Goal: Task Accomplishment & Management: Manage account settings

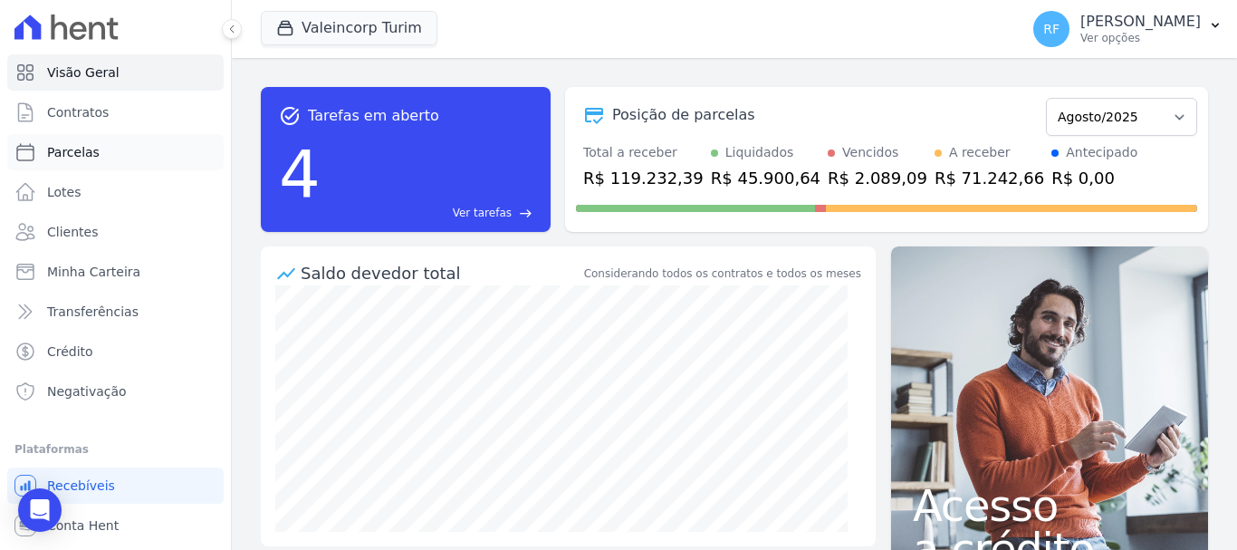
click at [27, 149] on icon at bounding box center [25, 152] width 22 height 22
select select
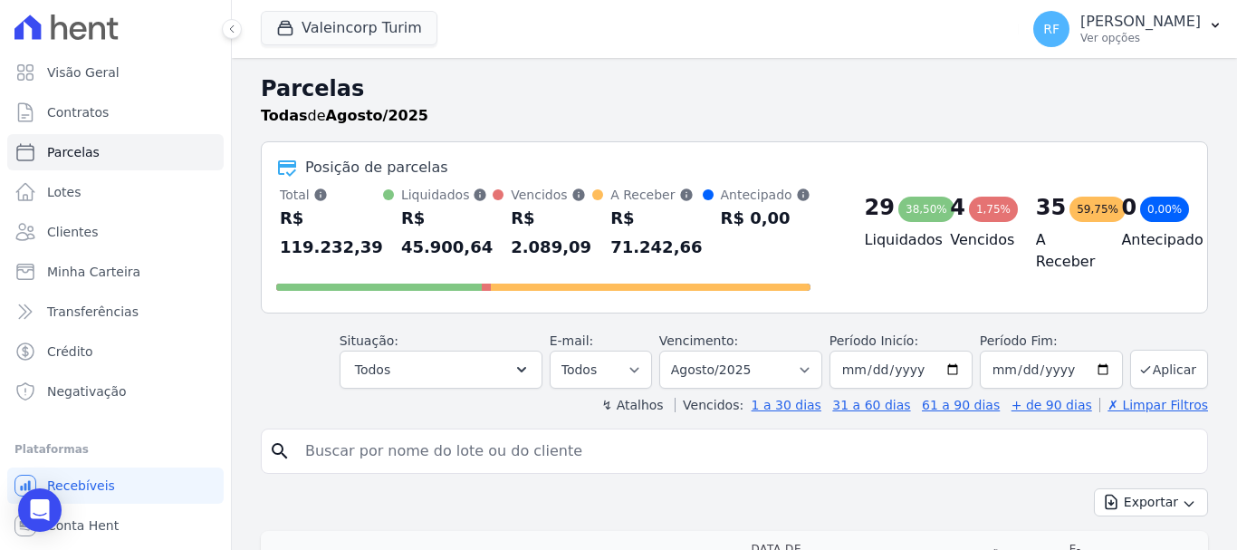
click at [459, 447] on input "search" at bounding box center [747, 451] width 906 height 36
type input "cinthia"
select select
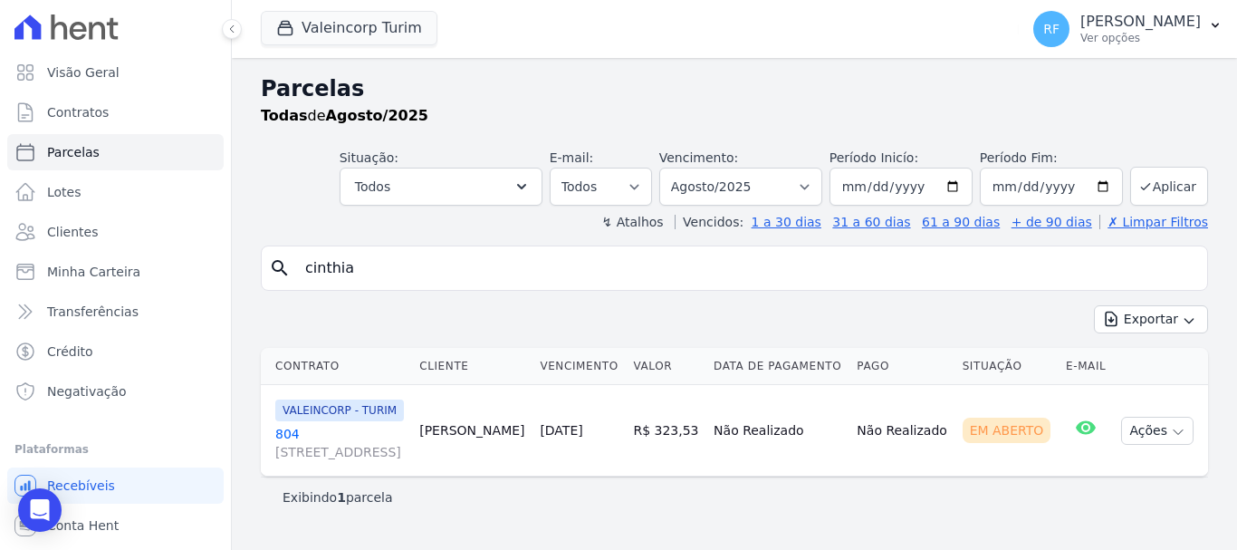
scroll to position [14, 0]
drag, startPoint x: 249, startPoint y: 319, endPoint x: 260, endPoint y: 320, distance: 10.9
click at [260, 320] on div "Parcelas Todas de Agosto/2025 Situação: Agendado Em Aberto Pago Processando Can…" at bounding box center [734, 304] width 1005 height 492
click at [284, 435] on link "[GEOGRAPHIC_DATA][STREET_ADDRESS][PERSON_NAME][GEOGRAPHIC_DATA]" at bounding box center [340, 443] width 130 height 36
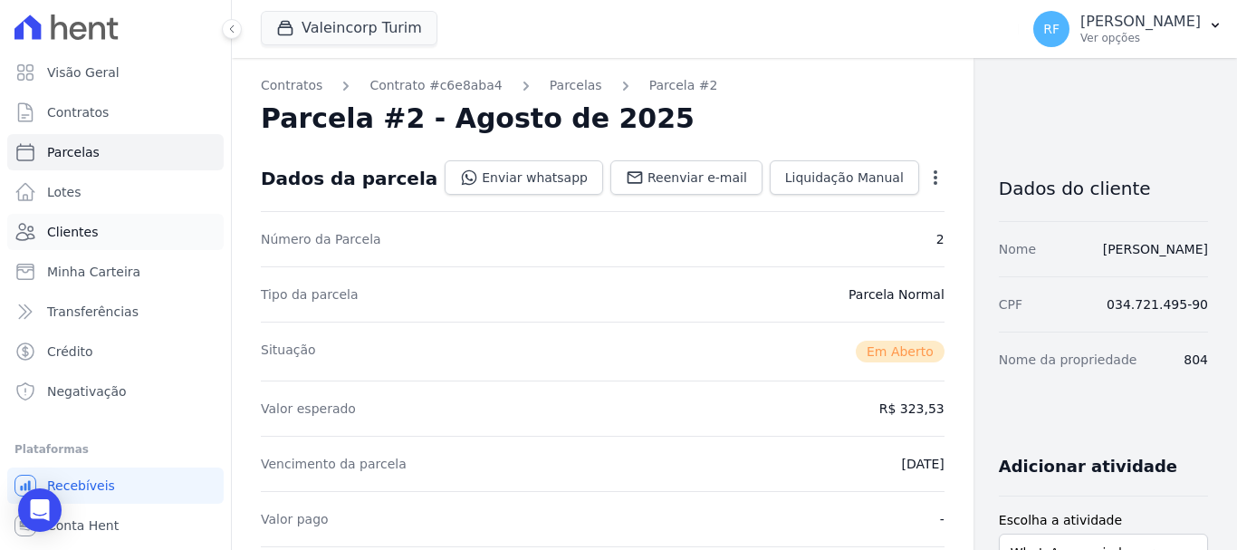
click at [63, 222] on link "Clientes" at bounding box center [115, 232] width 216 height 36
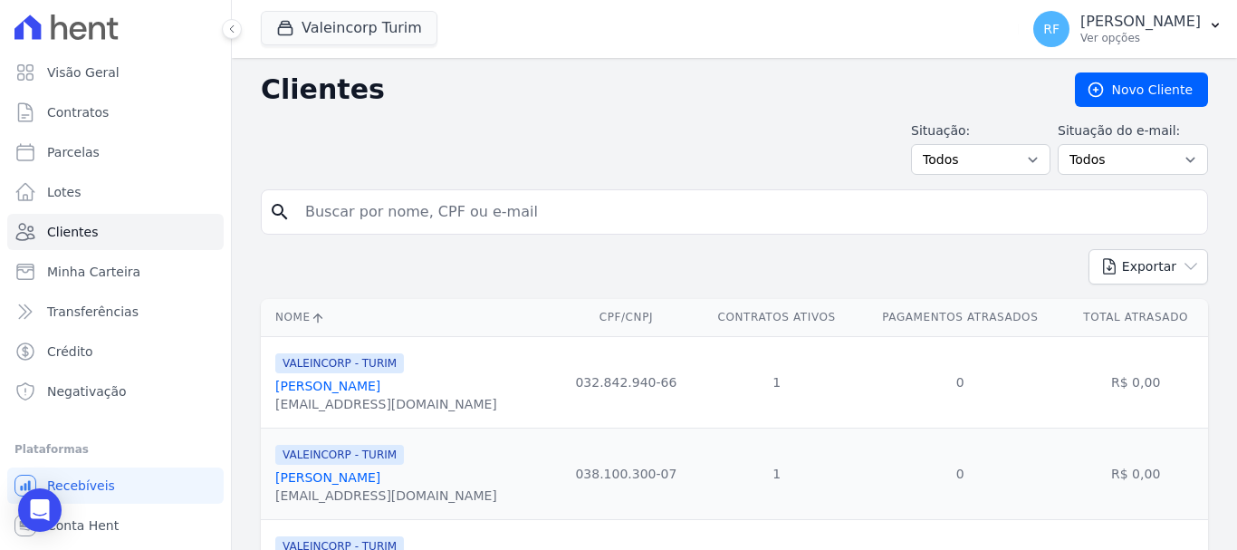
click at [437, 221] on input "search" at bounding box center [747, 212] width 906 height 36
type input "cinthia"
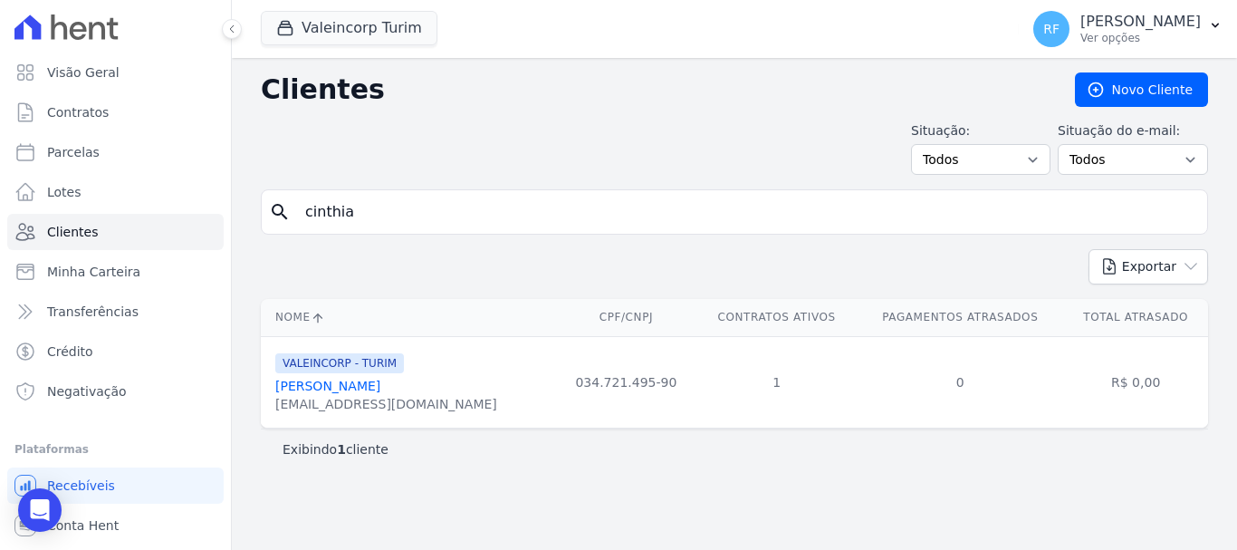
click at [285, 383] on link "[PERSON_NAME]" at bounding box center [327, 386] width 105 height 14
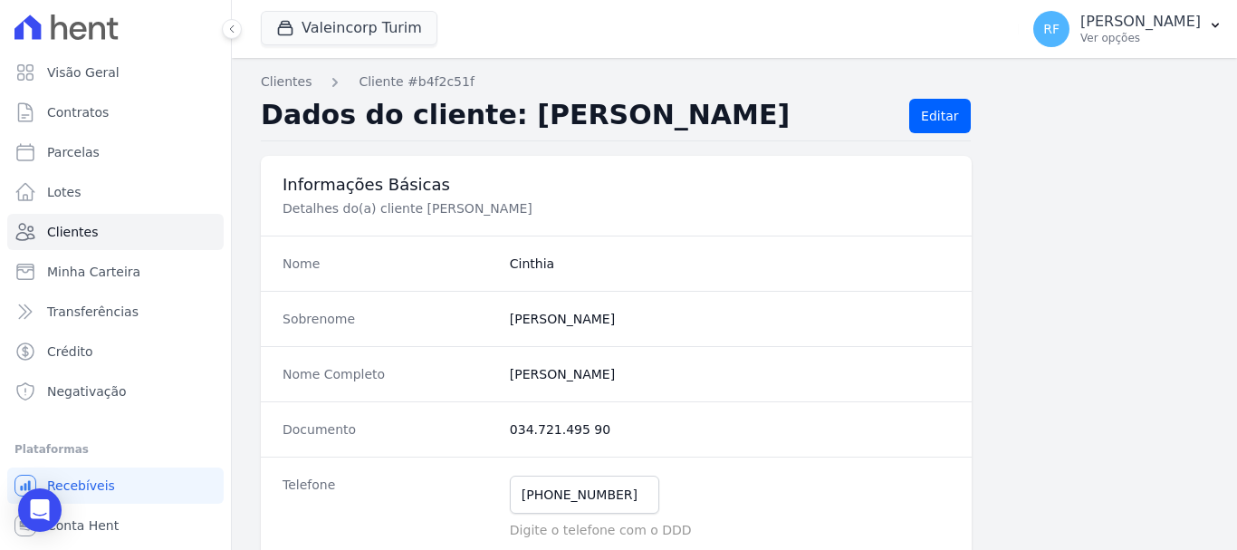
scroll to position [181, 0]
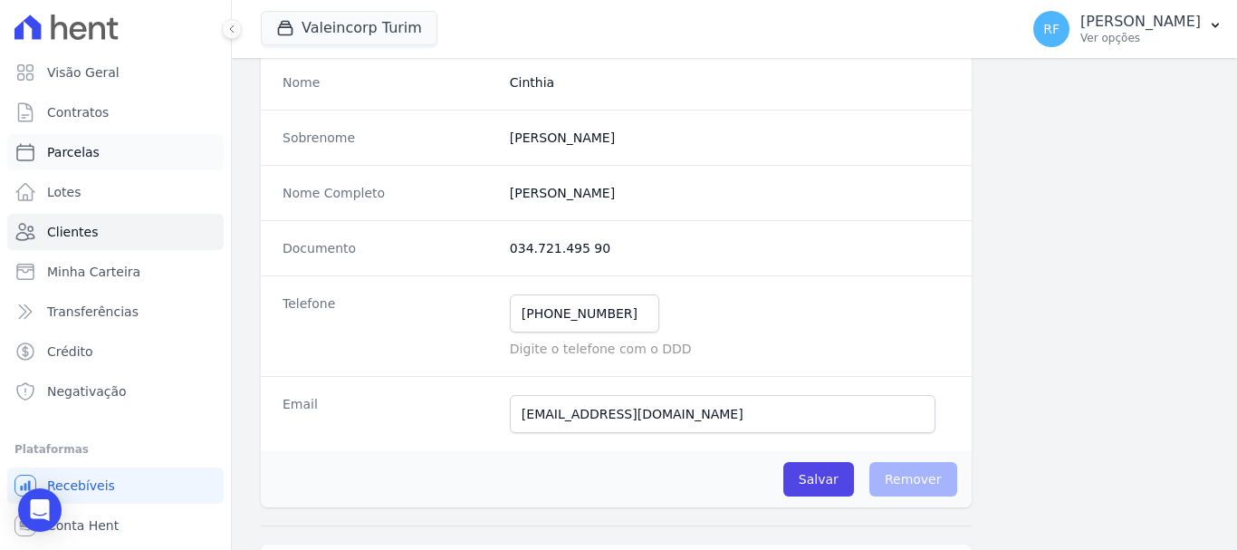
click at [115, 150] on link "Parcelas" at bounding box center [115, 152] width 216 height 36
select select
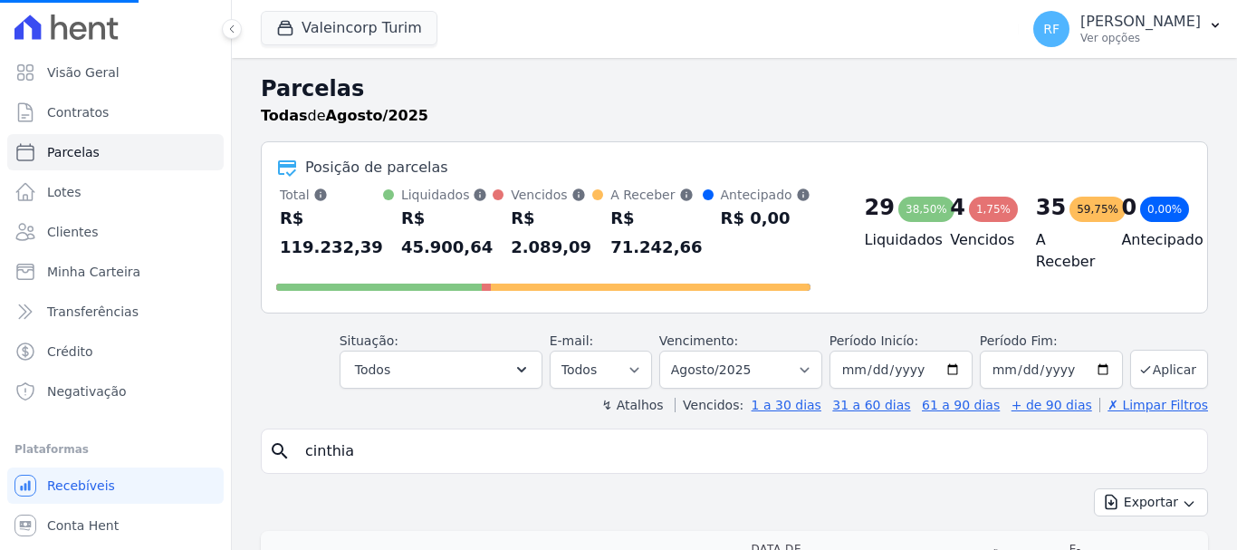
select select
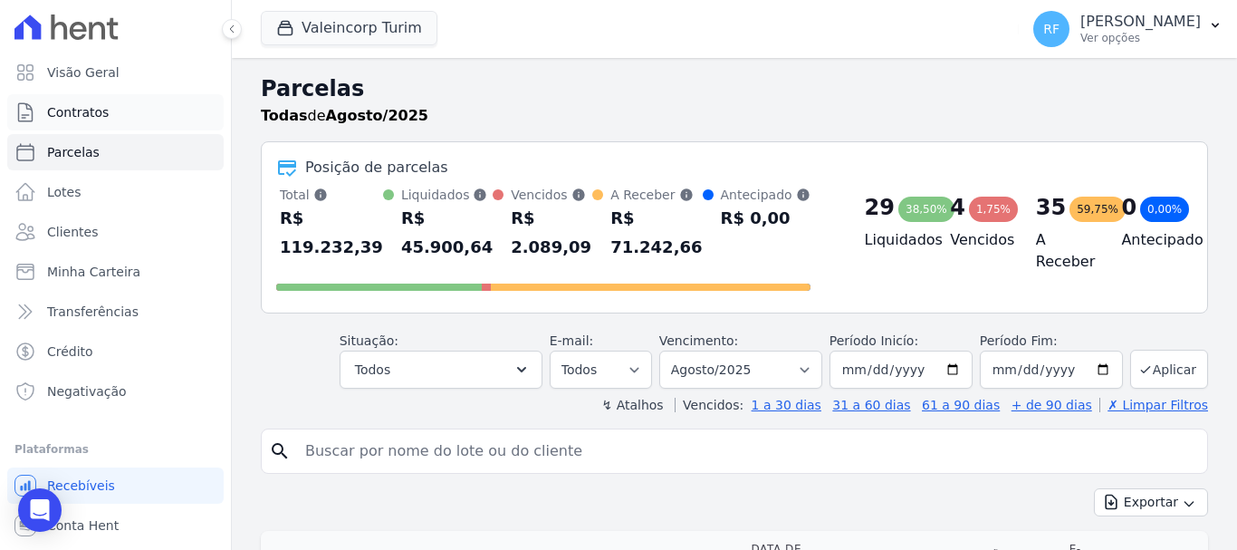
click at [117, 105] on link "Contratos" at bounding box center [115, 112] width 216 height 36
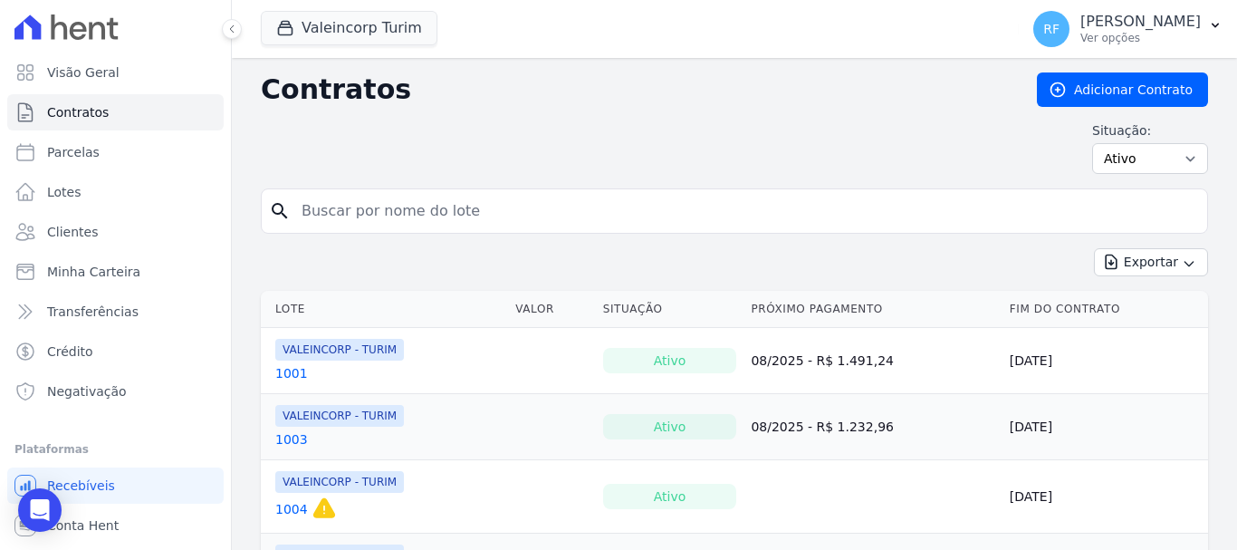
click at [376, 224] on input "search" at bounding box center [745, 211] width 909 height 36
type input "804"
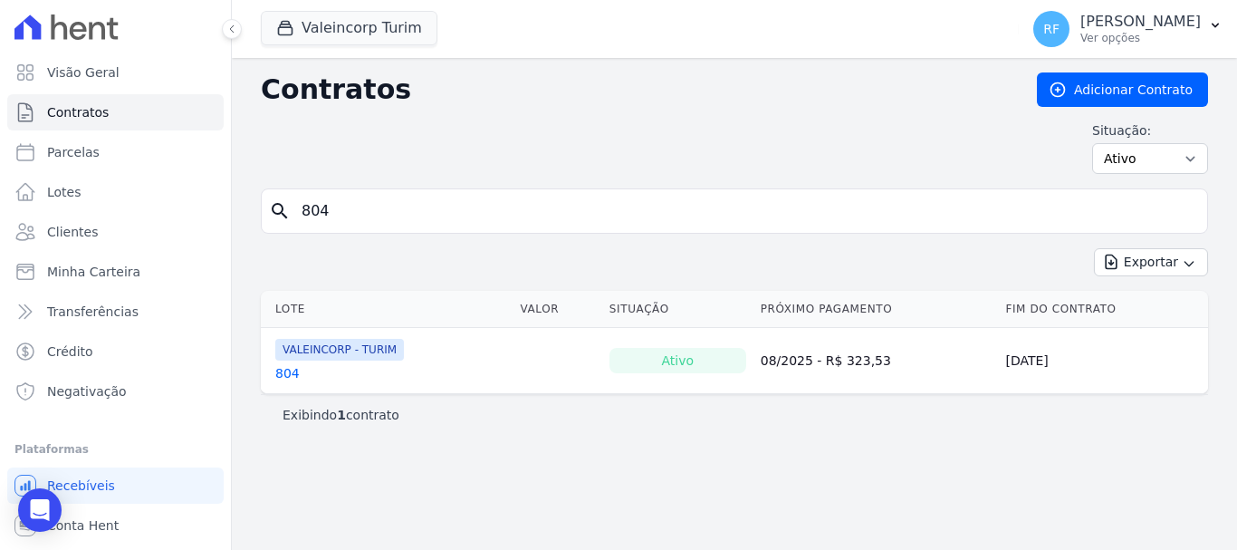
click at [286, 369] on link "804" at bounding box center [287, 373] width 24 height 18
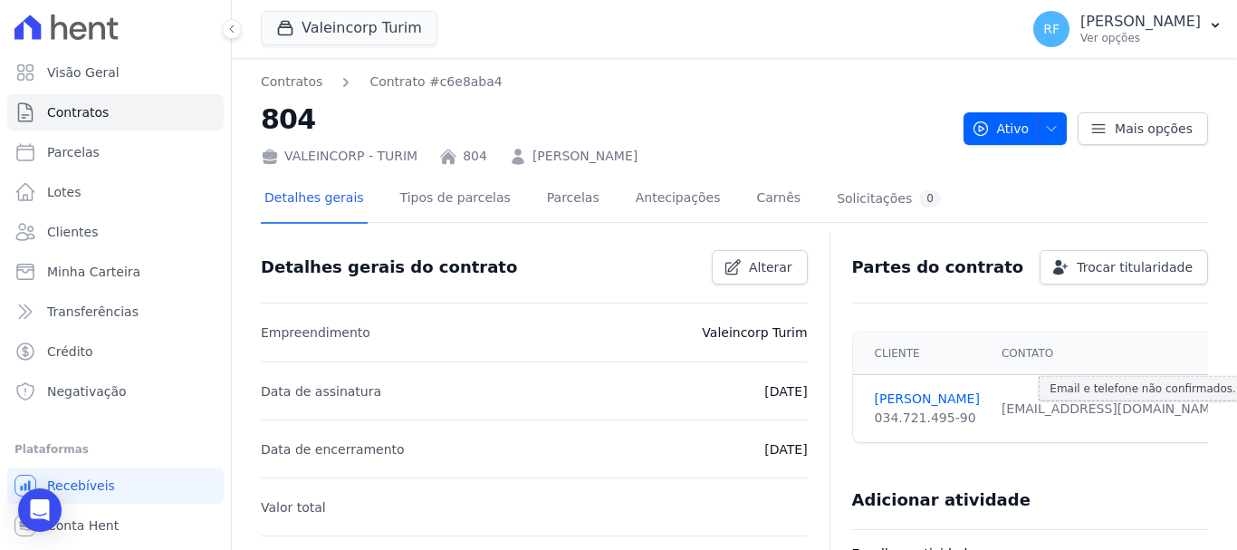
click at [1228, 409] on icon at bounding box center [1234, 408] width 12 height 11
click at [897, 405] on link "[PERSON_NAME]" at bounding box center [927, 398] width 105 height 19
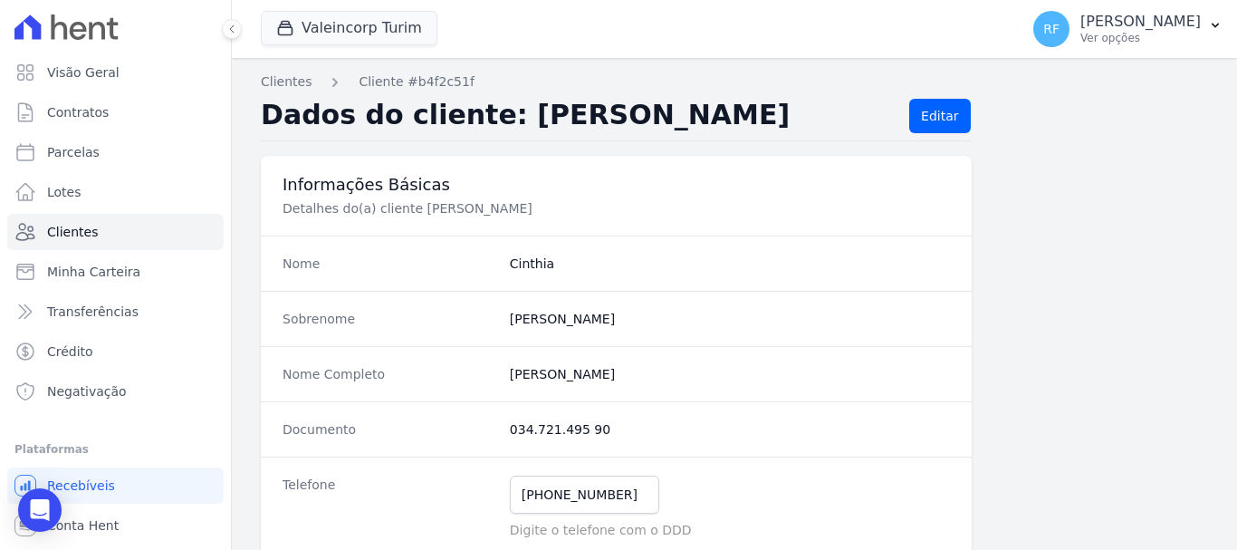
scroll to position [453, 0]
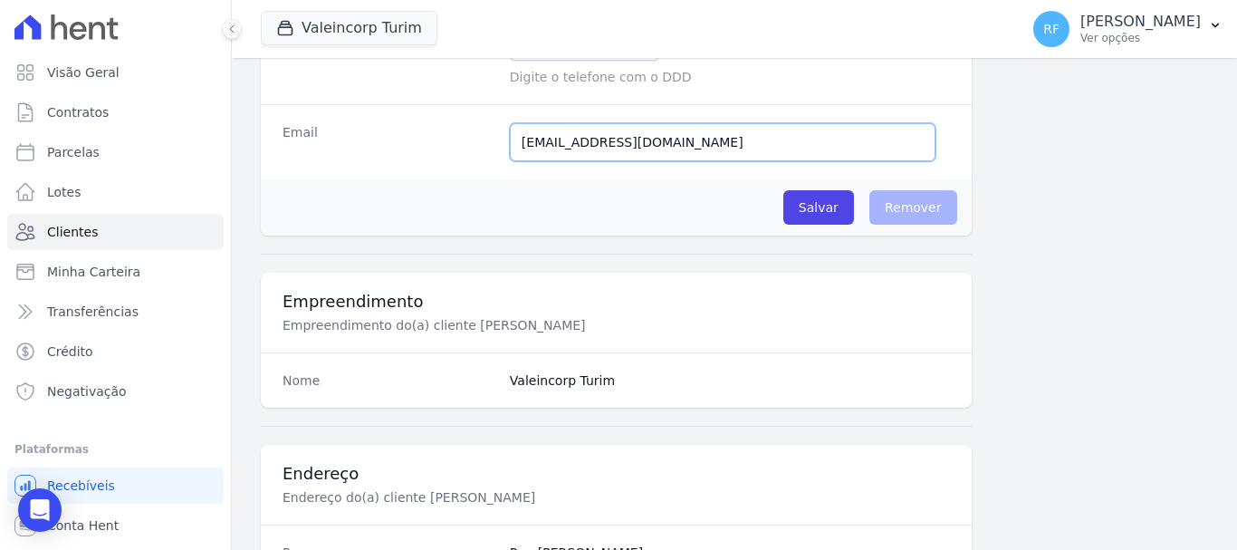
click at [703, 139] on input "[EMAIL_ADDRESS][DOMAIN_NAME]" at bounding box center [723, 142] width 426 height 38
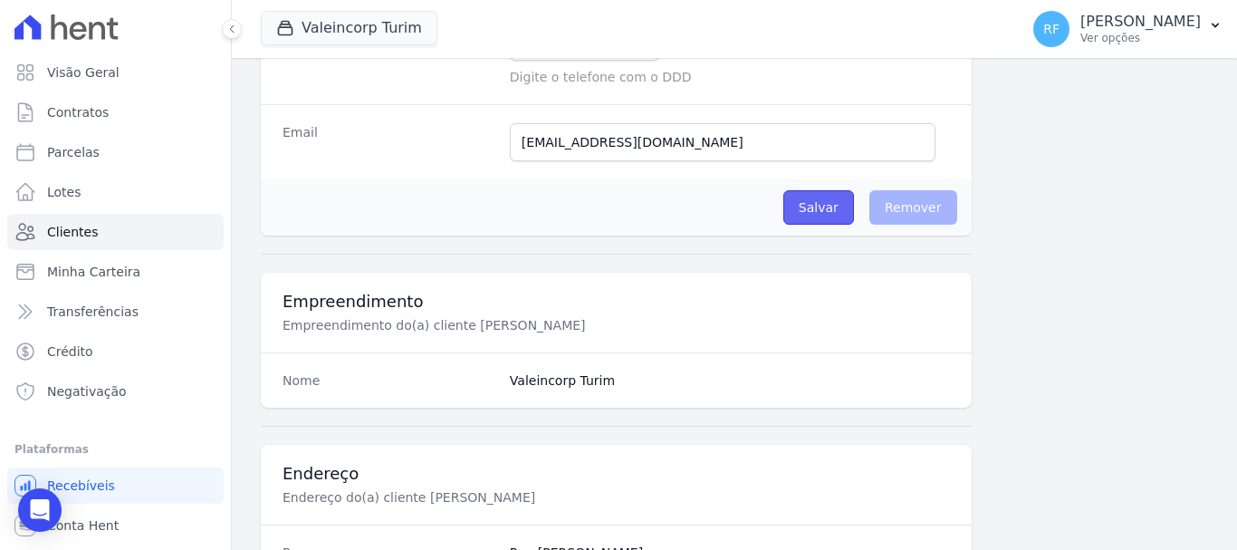
click at [799, 215] on input "Salvar" at bounding box center [818, 207] width 71 height 34
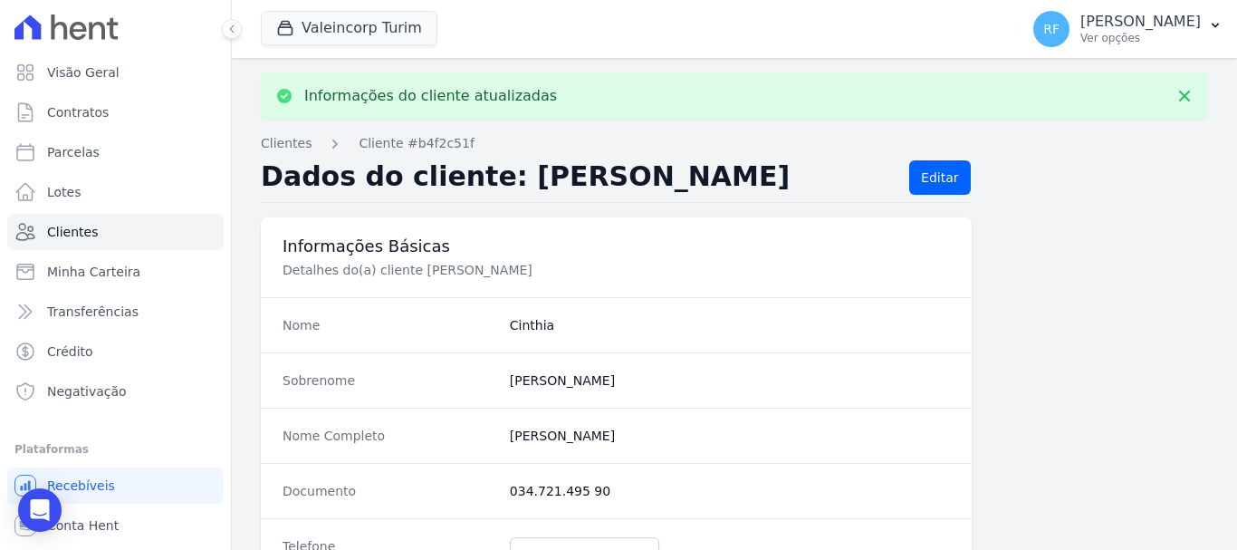
scroll to position [272, 0]
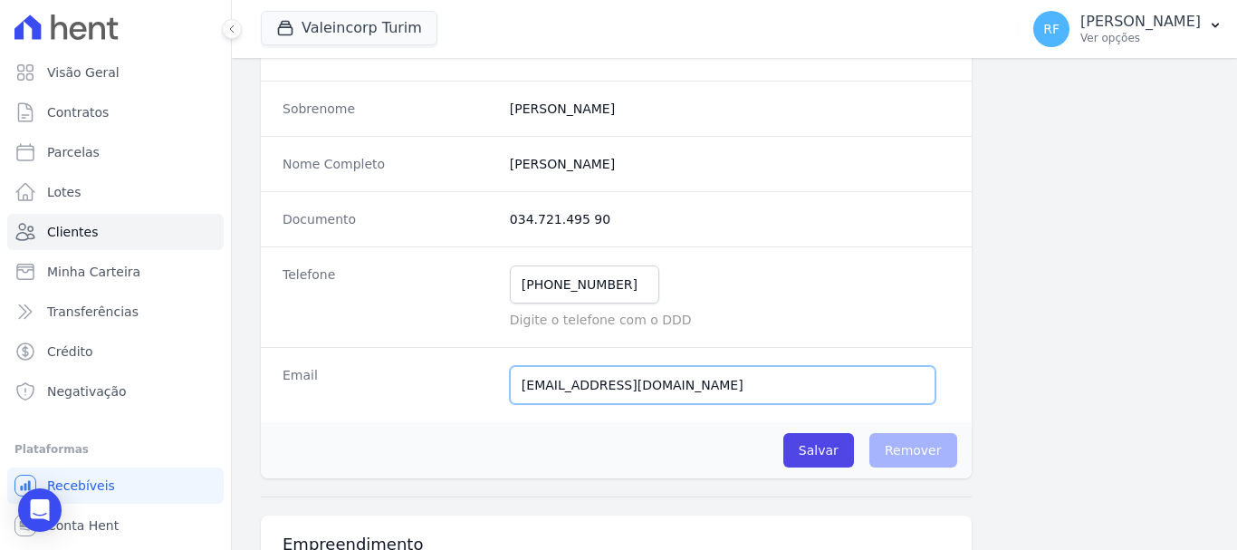
drag, startPoint x: 697, startPoint y: 388, endPoint x: 391, endPoint y: 361, distance: 307.3
click at [403, 362] on div "Email [EMAIL_ADDRESS][DOMAIN_NAME] Email confirmado." at bounding box center [616, 384] width 711 height 75
paste input ":"
type input "[EMAIL_ADDRESS][DOMAIN_NAME]"
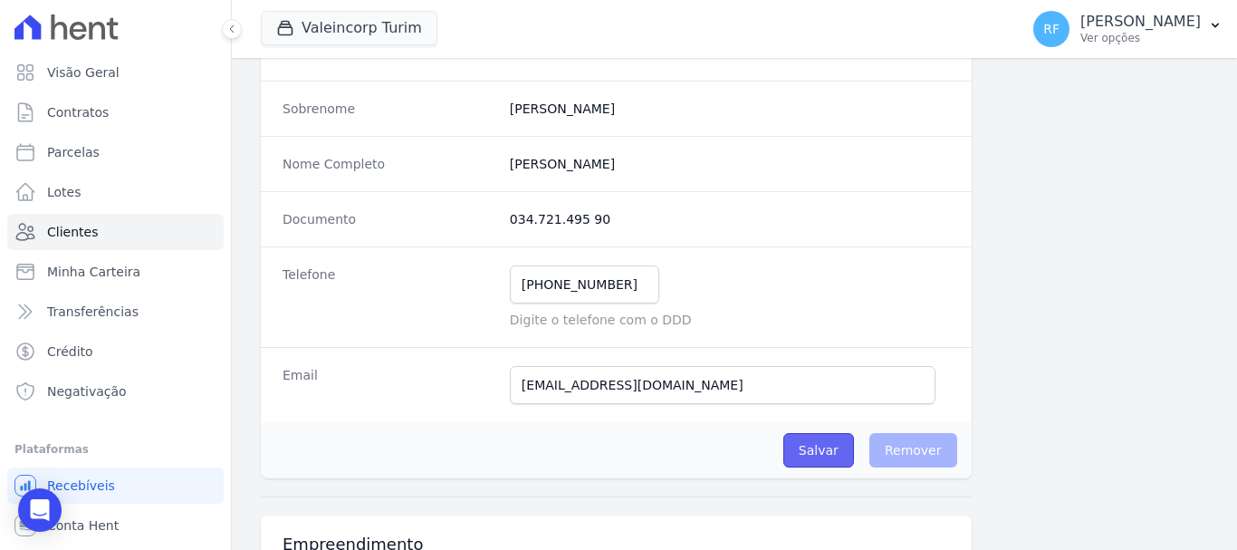
click at [819, 456] on input "Salvar" at bounding box center [818, 450] width 71 height 34
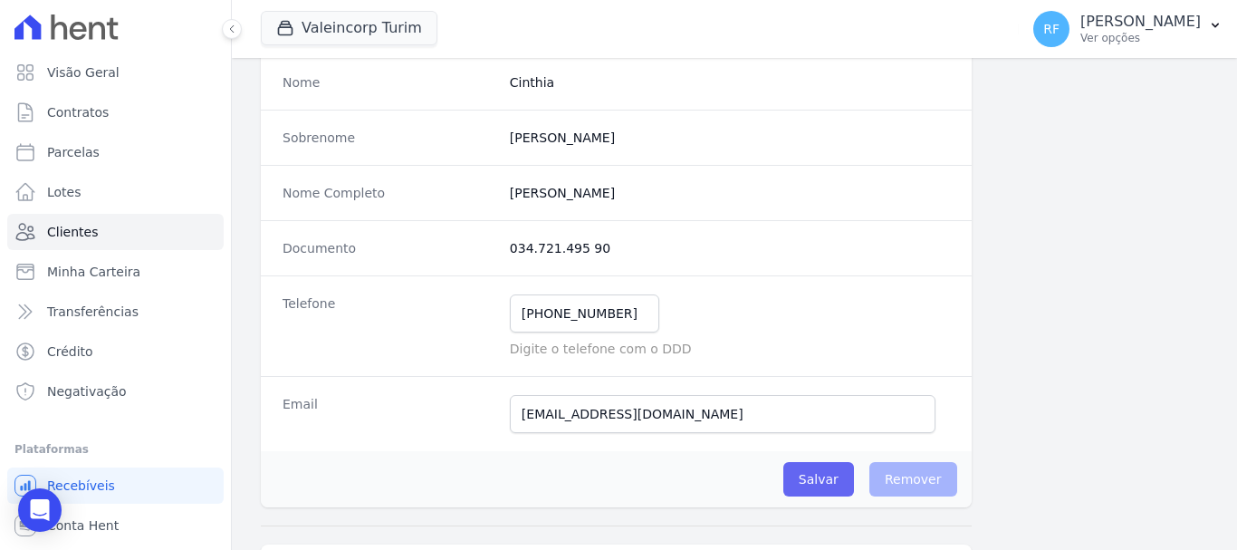
scroll to position [120, 0]
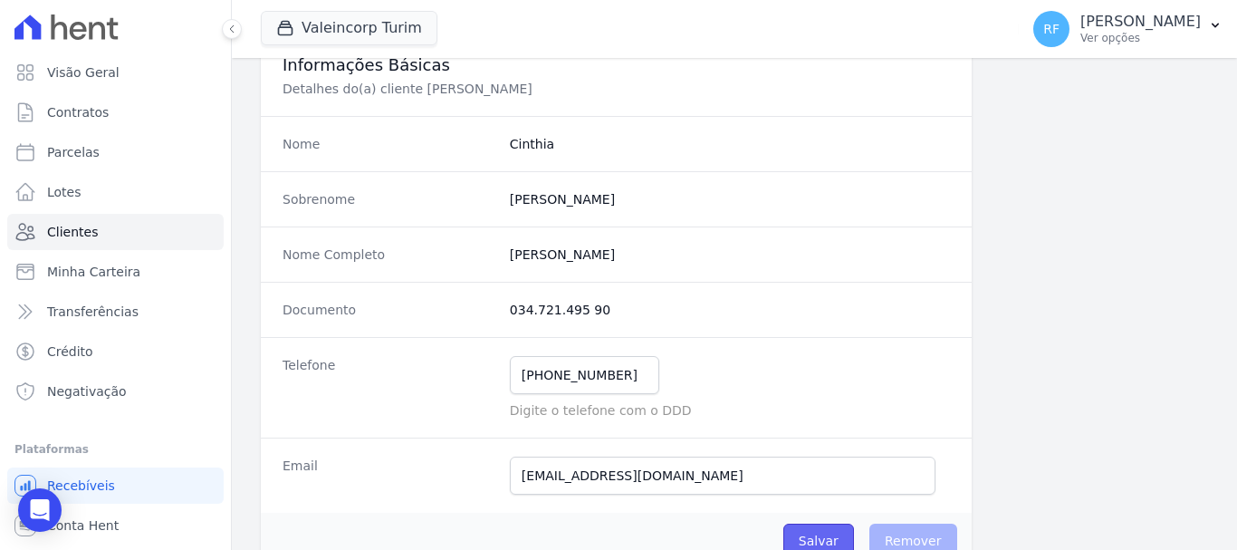
click at [841, 540] on input "Salvar" at bounding box center [818, 541] width 71 height 34
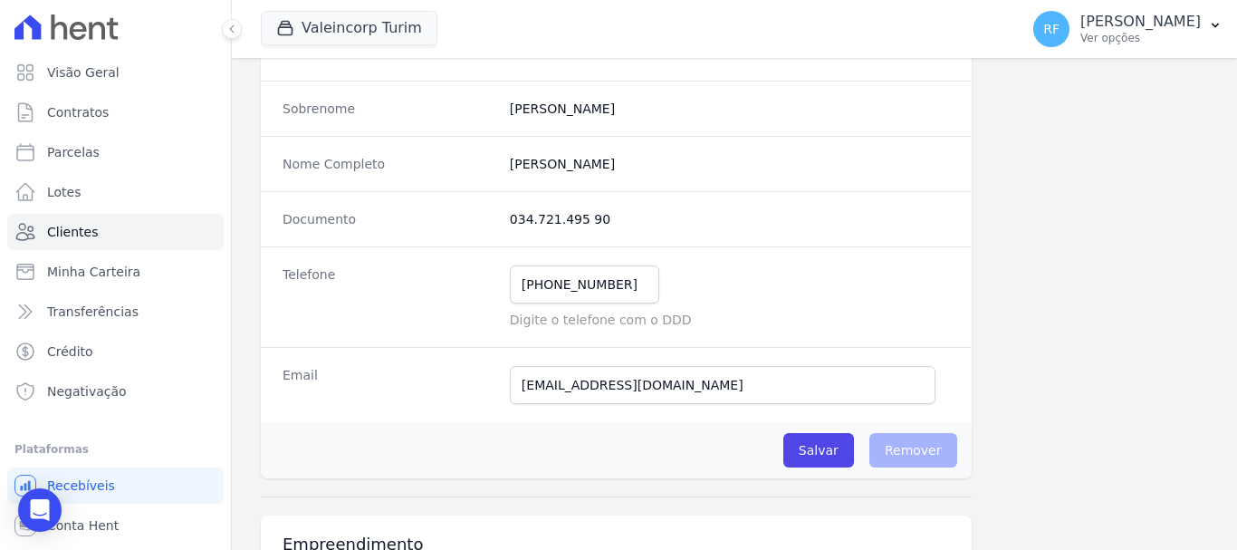
scroll to position [210, 0]
click at [138, 139] on link "Parcelas" at bounding box center [115, 152] width 216 height 36
click at [100, 110] on span "Contratos" at bounding box center [78, 112] width 62 height 18
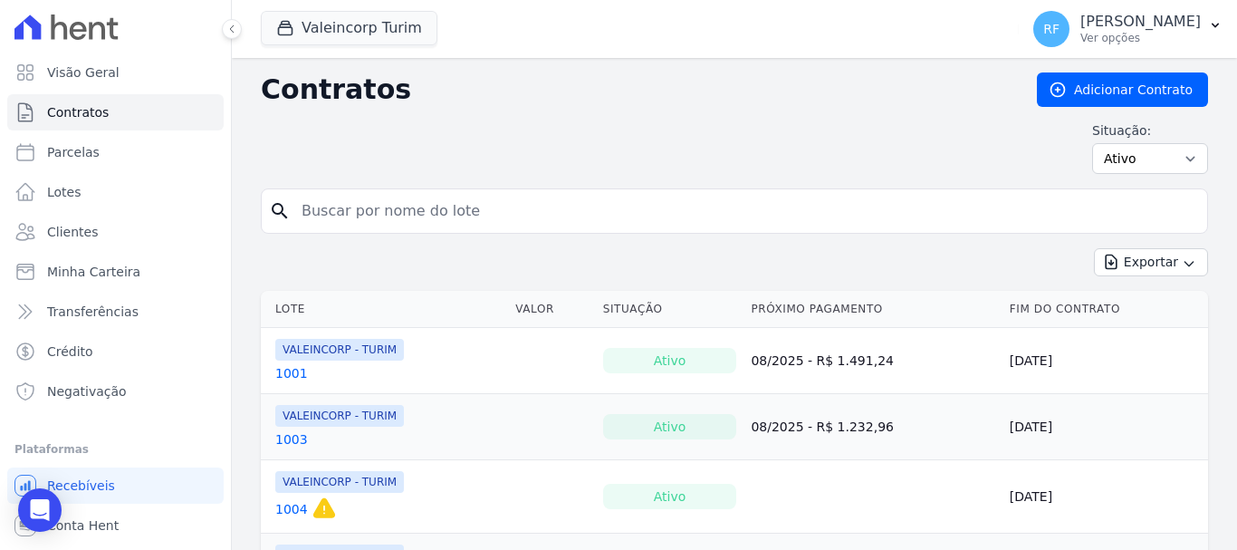
click at [536, 124] on div "Situação: Ativo Todos Pausado Distratado Rascunho Expirado Encerrado" at bounding box center [734, 147] width 947 height 53
click at [336, 219] on input "search" at bounding box center [745, 211] width 909 height 36
type input "804"
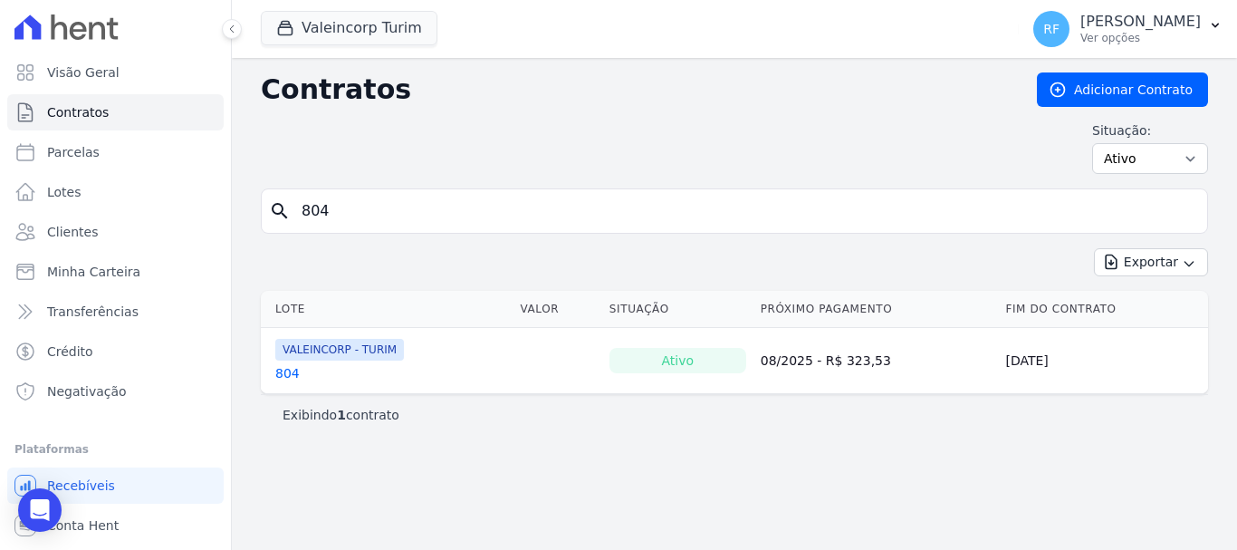
drag, startPoint x: 879, startPoint y: 362, endPoint x: 738, endPoint y: 363, distance: 141.3
click at [738, 363] on tr "VALEINCORP - TURIM 804 Ativo 08/2025 - R$ 323,53 [DATE]" at bounding box center [734, 361] width 947 height 66
click at [1060, 347] on td "[DATE]" at bounding box center [1103, 361] width 210 height 66
drag, startPoint x: 372, startPoint y: 209, endPoint x: 207, endPoint y: 197, distance: 166.2
click at [217, 198] on div "Visão Geral Contratos [GEOGRAPHIC_DATA] Lotes Clientes Minha Carteira Transferê…" at bounding box center [618, 275] width 1237 height 550
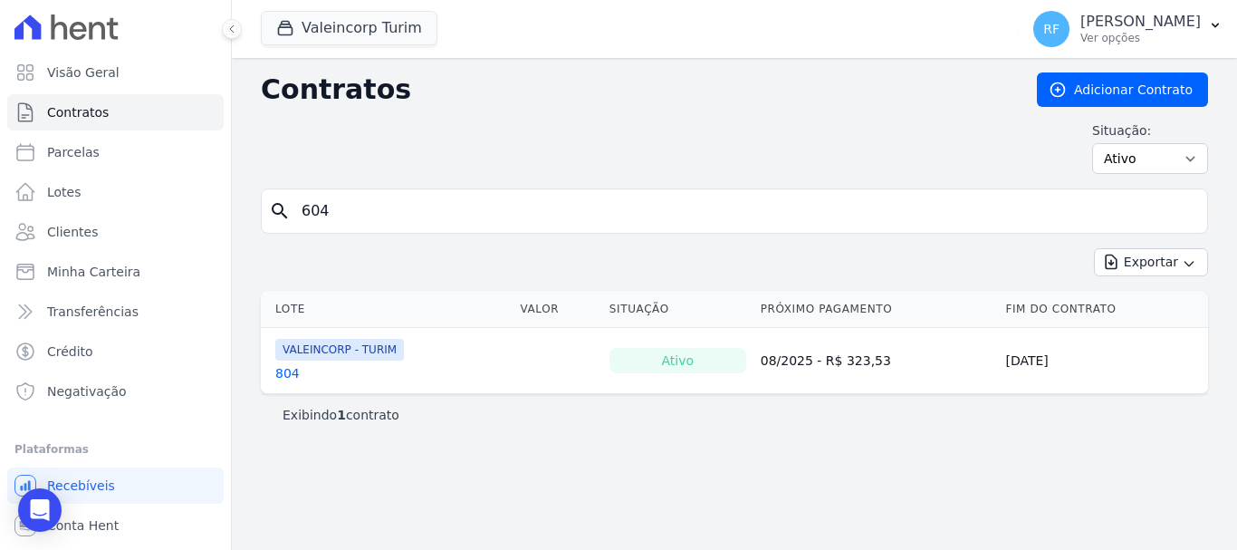
type input "604"
click at [290, 375] on link "604" at bounding box center [287, 373] width 24 height 18
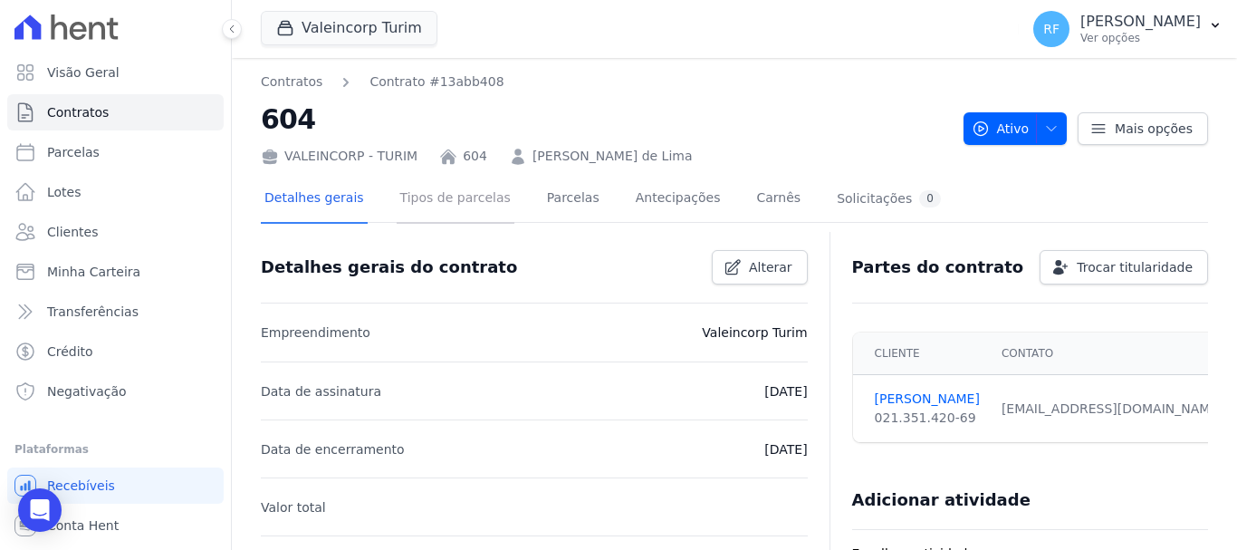
click at [456, 200] on link "Tipos de parcelas" at bounding box center [456, 200] width 118 height 48
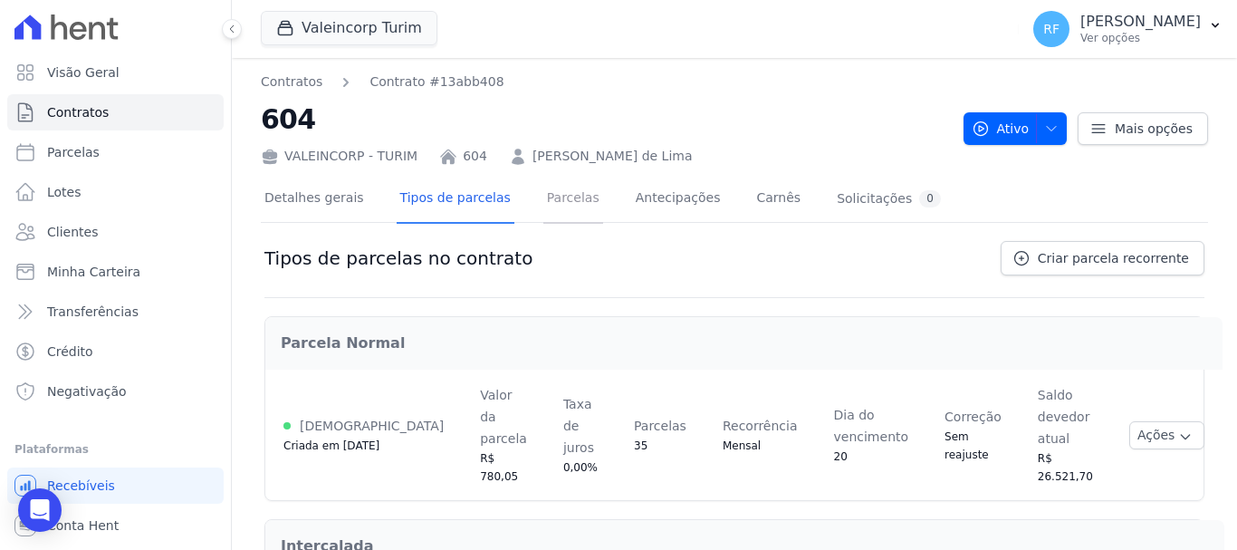
click at [544, 216] on link "Parcelas" at bounding box center [573, 200] width 60 height 48
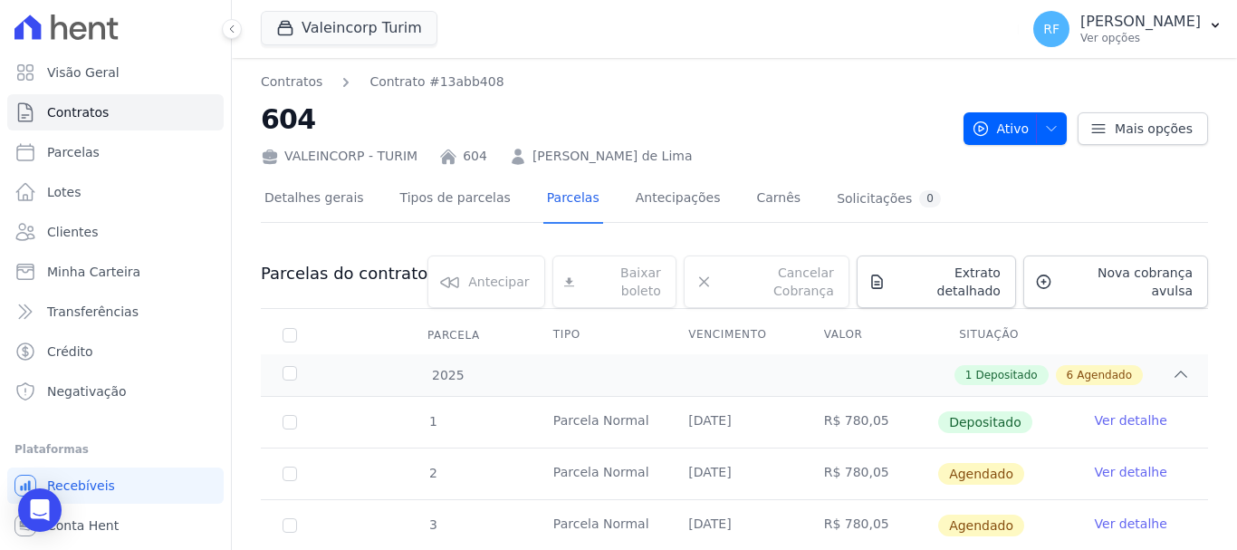
scroll to position [91, 0]
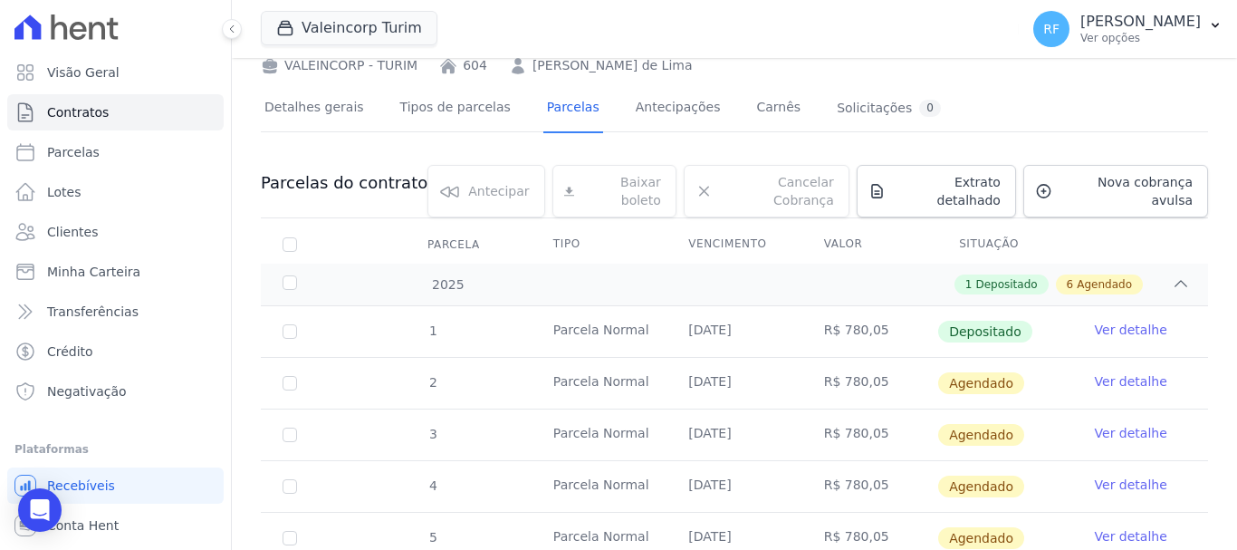
click at [1107, 372] on link "Ver detalhe" at bounding box center [1131, 381] width 72 height 18
